Goal: Information Seeking & Learning: Learn about a topic

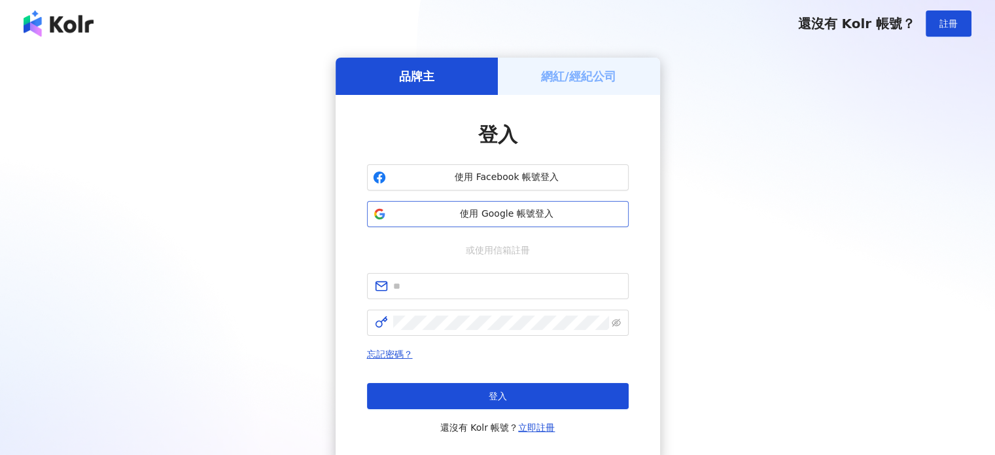
click at [528, 212] on span "使用 Google 帳號登入" at bounding box center [507, 213] width 232 height 13
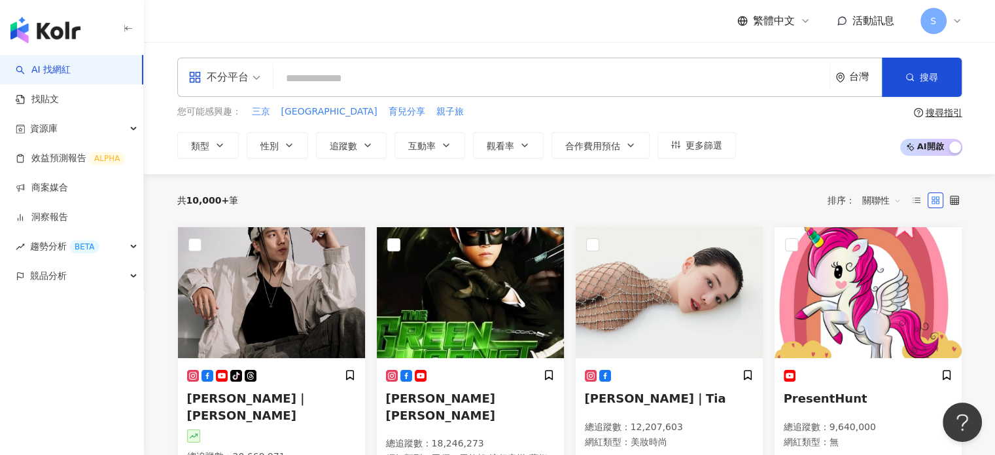
click at [343, 83] on input "search" at bounding box center [552, 78] width 546 height 25
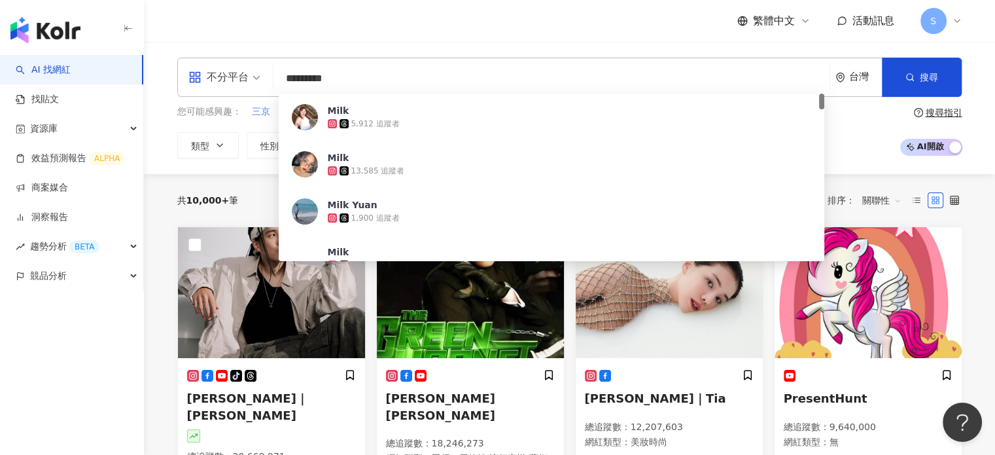
type input "*******"
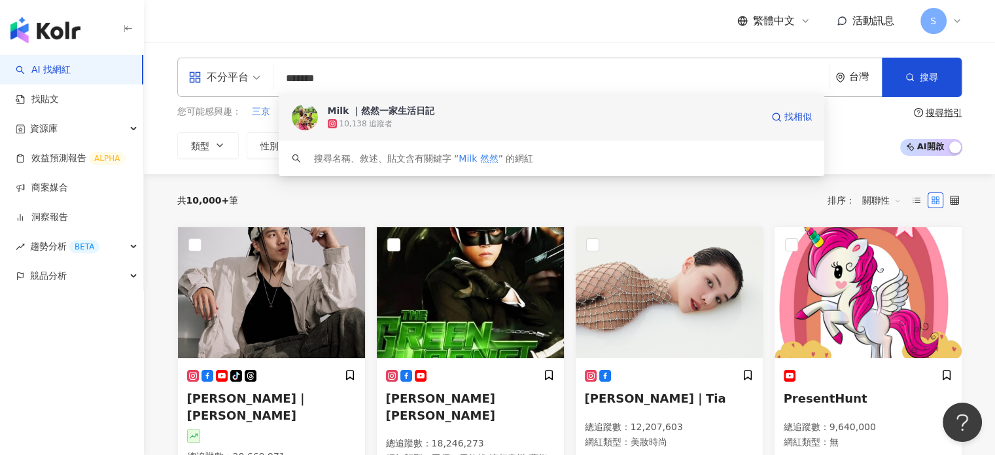
click at [375, 113] on div "Milk ｜然然一家生活日記" at bounding box center [381, 110] width 107 height 13
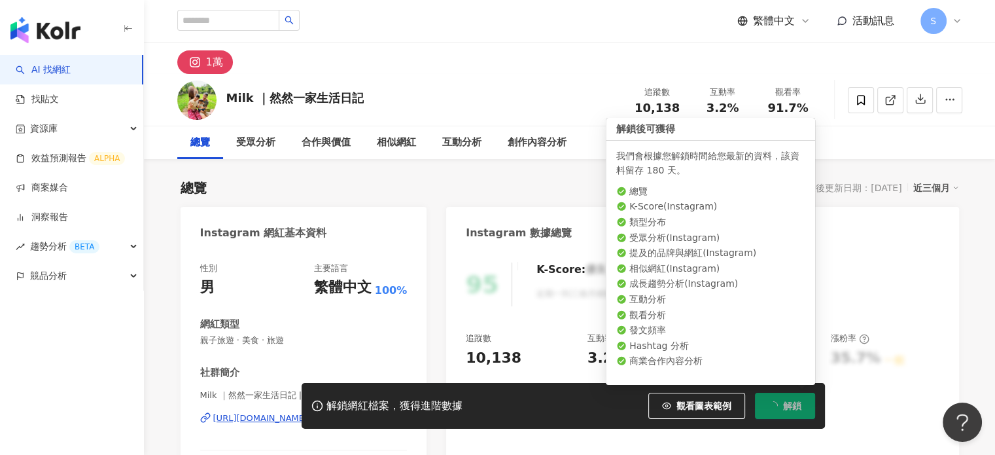
click at [795, 406] on span "解鎖" at bounding box center [792, 405] width 18 height 10
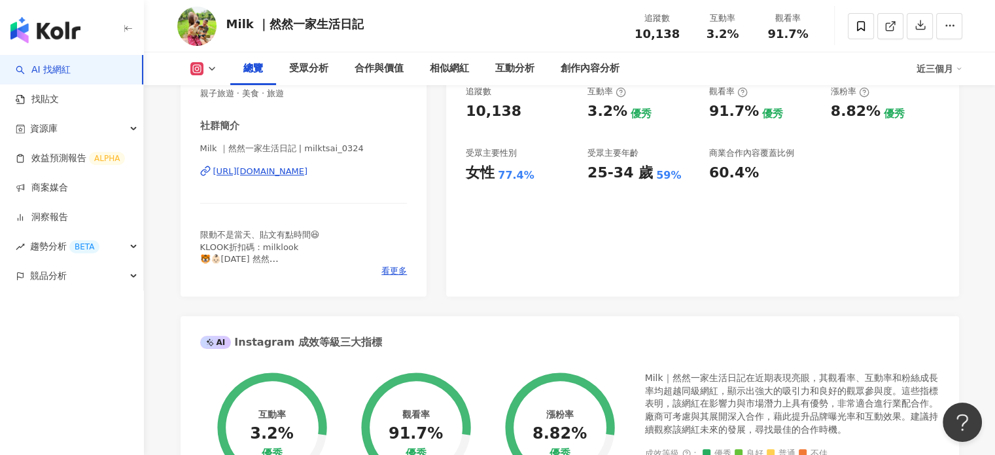
scroll to position [131, 0]
